Goal: Task Accomplishment & Management: Complete application form

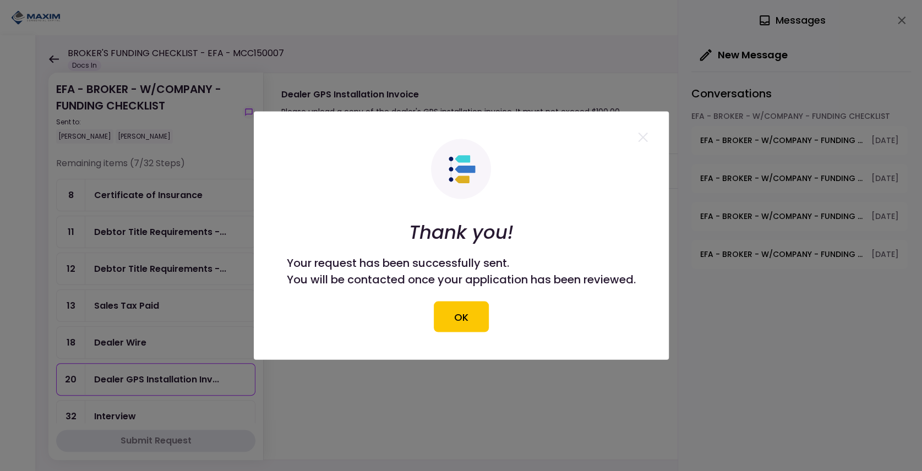
click at [647, 136] on icon at bounding box center [643, 138] width 10 height 10
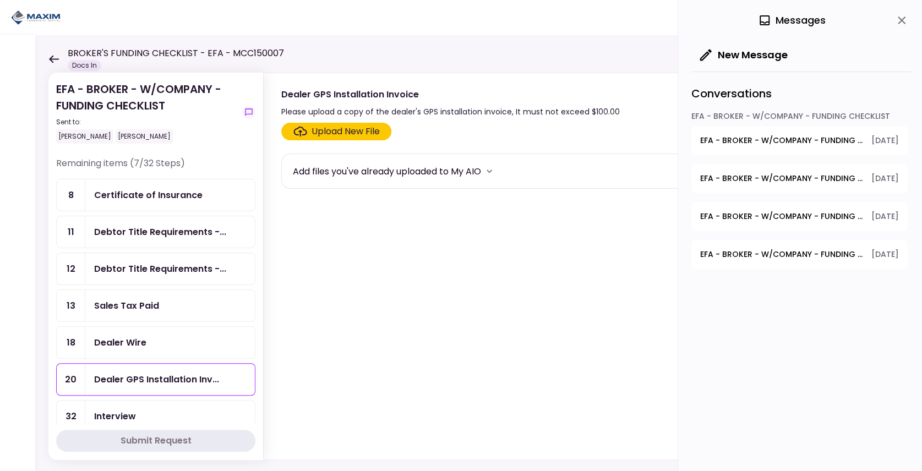
click at [61, 61] on div "BROKER'S FUNDING CHECKLIST - EFA - MCC150007 Docs In" at bounding box center [166, 59] width 236 height 24
click at [53, 59] on icon at bounding box center [53, 59] width 10 height 8
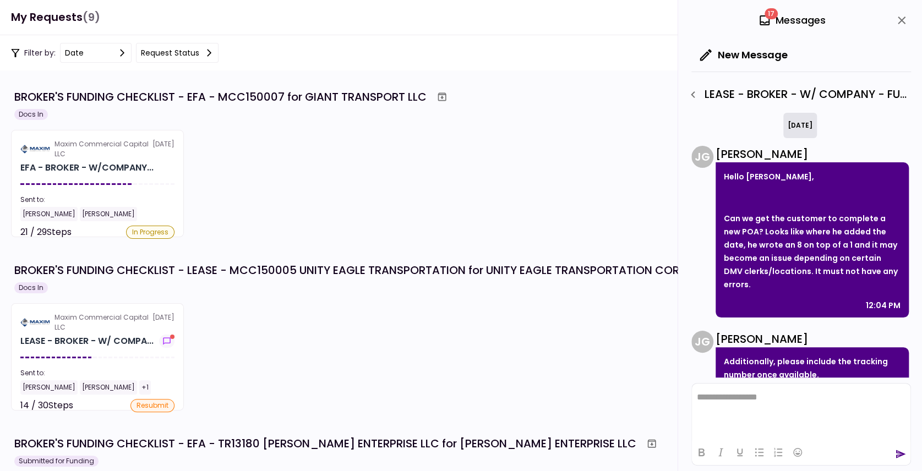
scroll to position [296, 0]
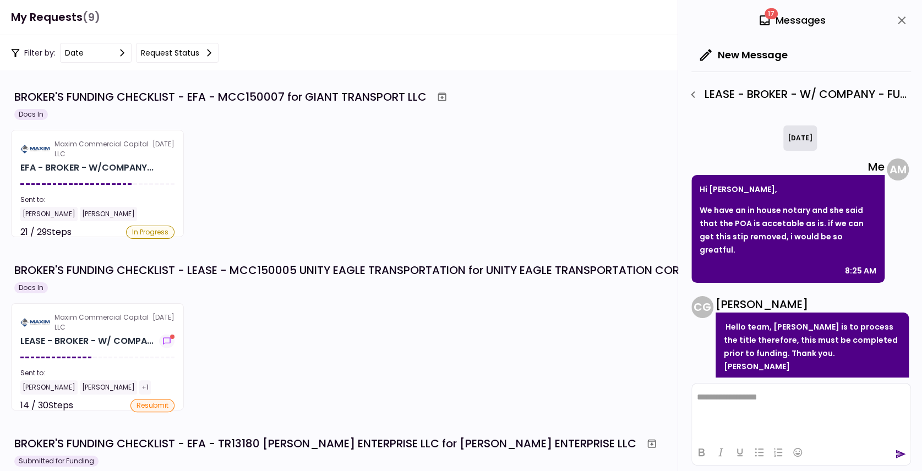
click at [333, 166] on div "Maxim Commercial Capital LLC [DATE] EFA - BROKER - W/COMPANY... Sent to: [PERSO…" at bounding box center [461, 183] width 900 height 107
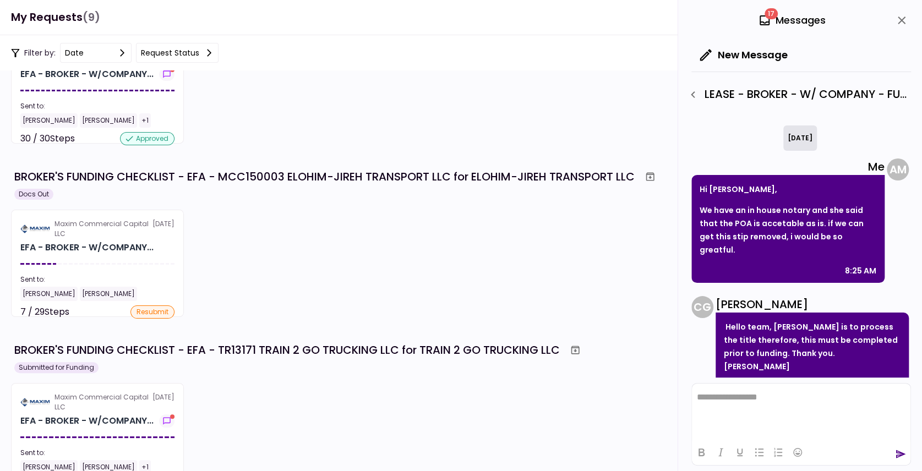
scroll to position [477, 0]
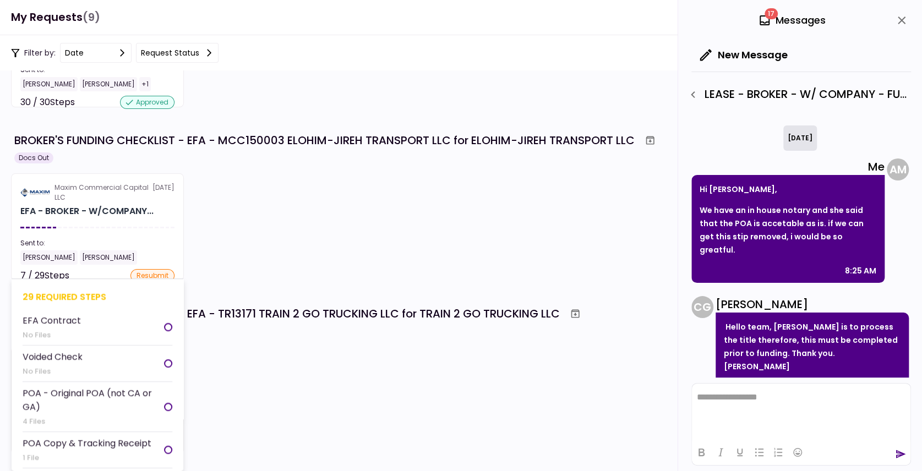
click at [116, 243] on div "Sent to:" at bounding box center [97, 243] width 154 height 10
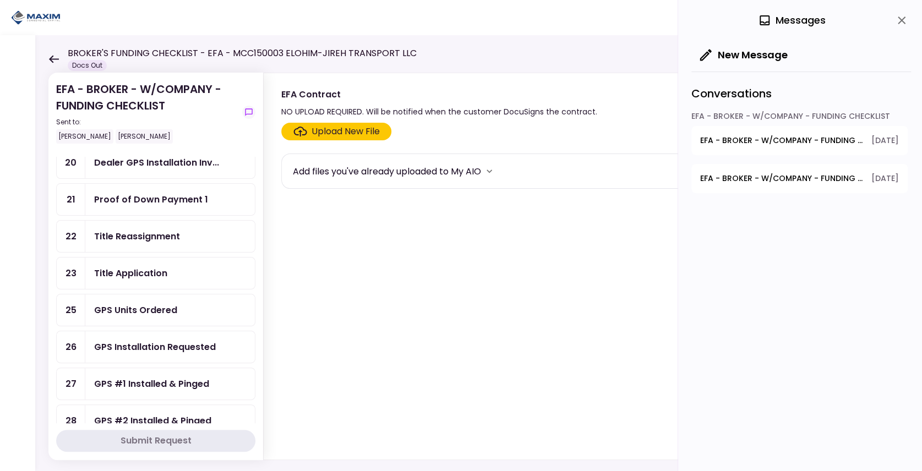
scroll to position [514, 0]
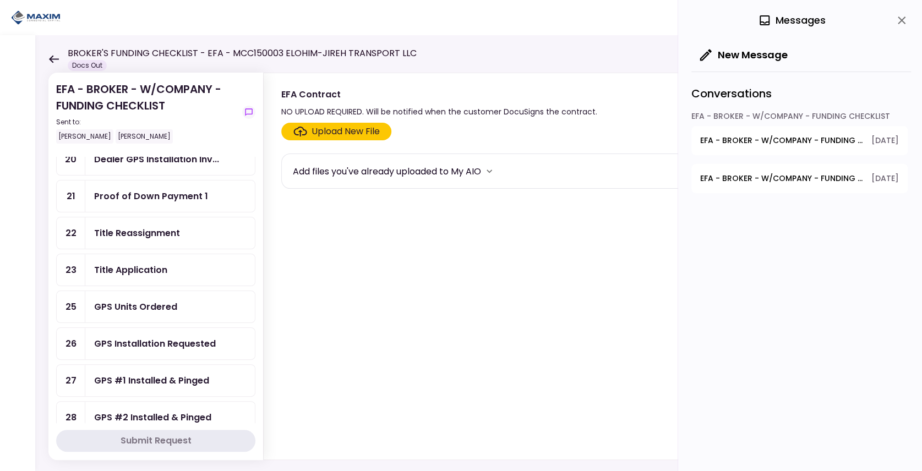
click at [134, 226] on div "Title Reassignment" at bounding box center [137, 233] width 86 height 14
click at [331, 134] on div "Upload New File" at bounding box center [346, 131] width 68 height 13
click at [0, 0] on input "Upload New File" at bounding box center [0, 0] width 0 height 0
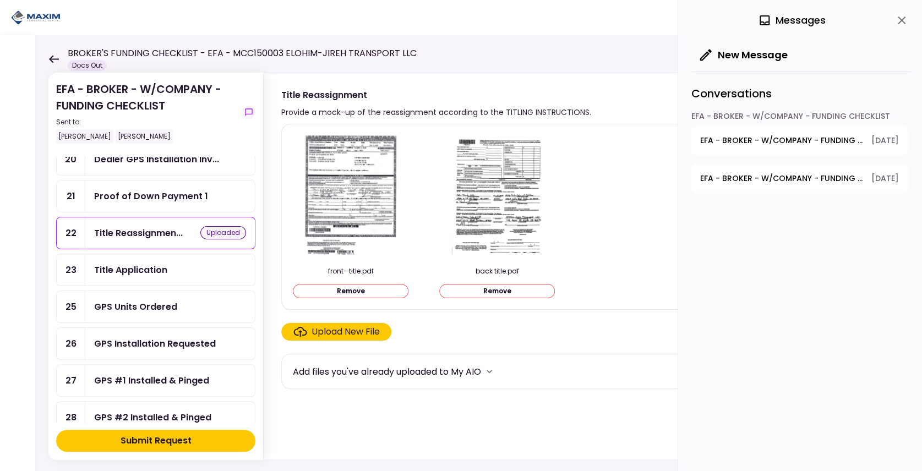
click at [157, 263] on div "Title Application" at bounding box center [130, 270] width 73 height 14
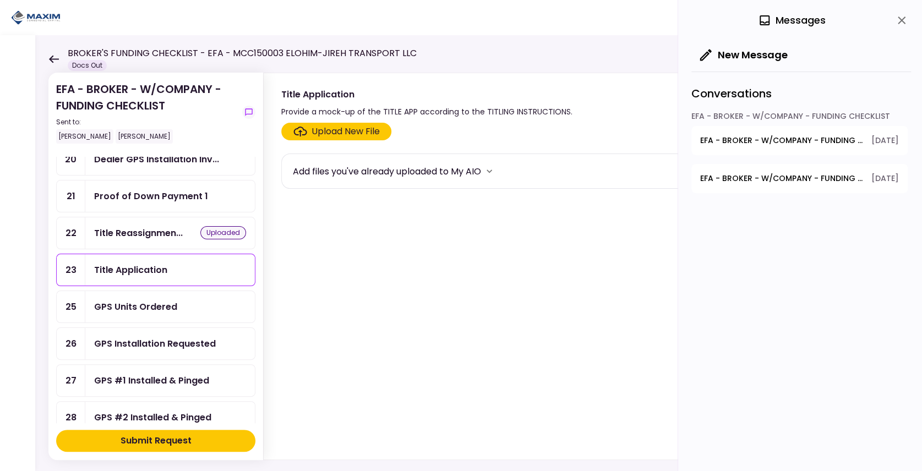
click at [326, 134] on div "Upload New File" at bounding box center [346, 131] width 68 height 13
click at [0, 0] on input "Upload New File" at bounding box center [0, 0] width 0 height 0
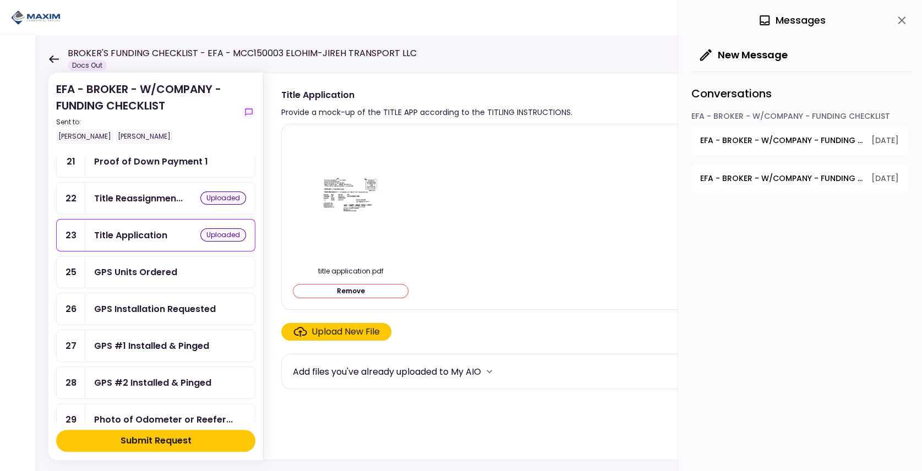
scroll to position [550, 0]
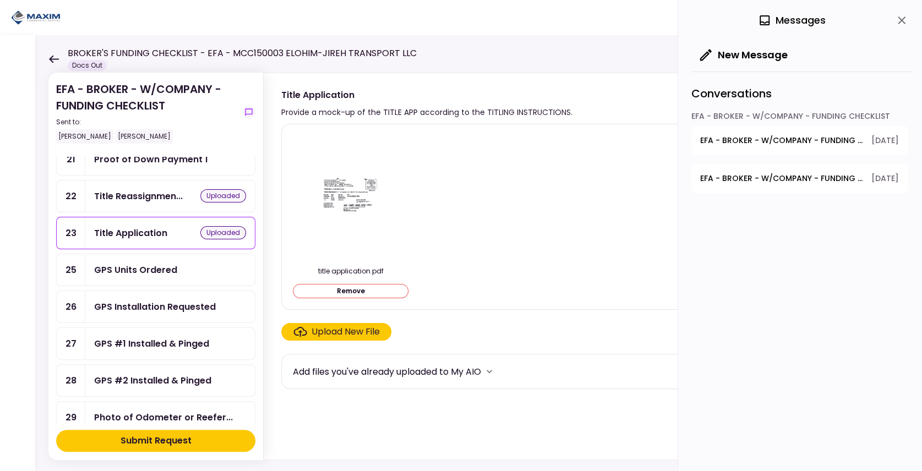
click at [135, 440] on div "Submit Request" at bounding box center [156, 440] width 71 height 13
